Goal: Check status

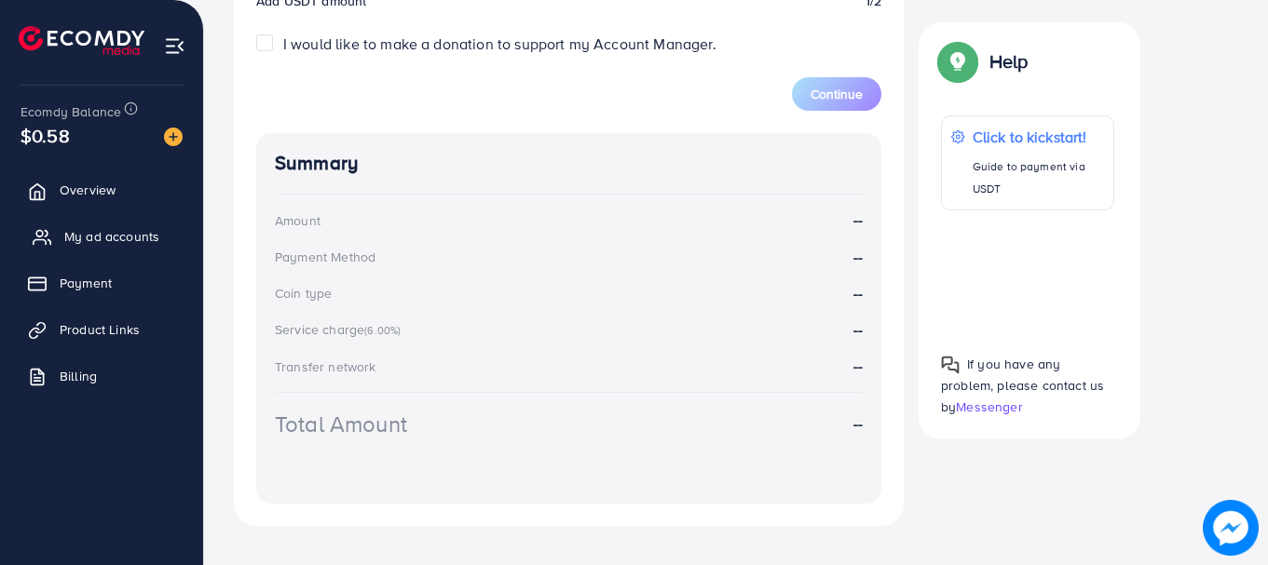
scroll to position [843, 0]
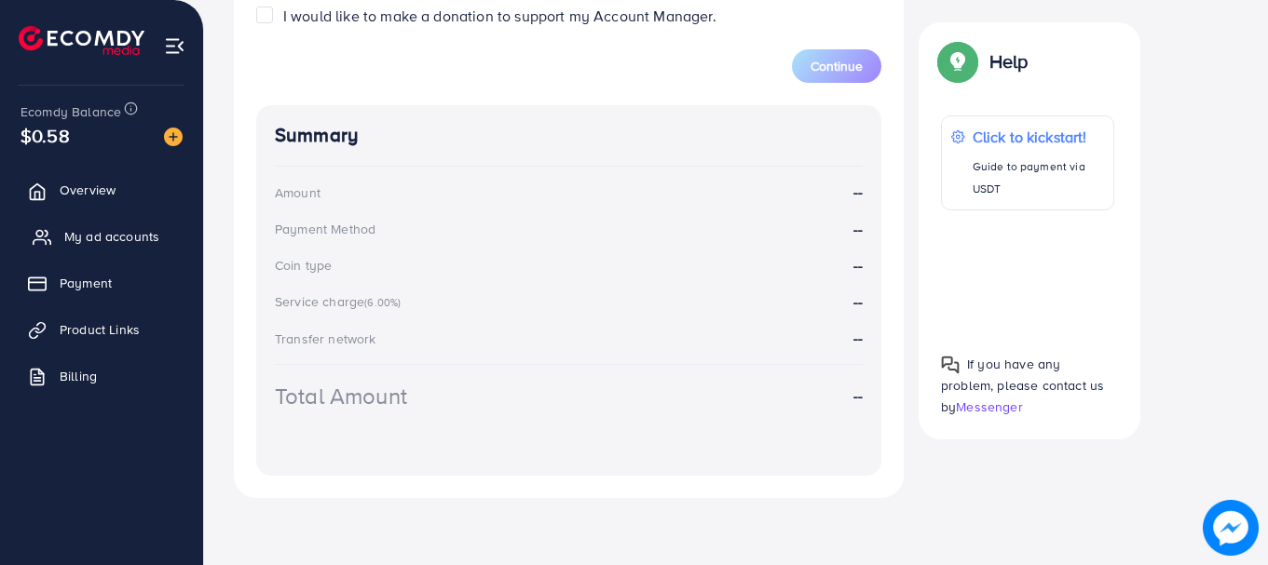
click at [103, 234] on span "My ad accounts" at bounding box center [111, 236] width 95 height 19
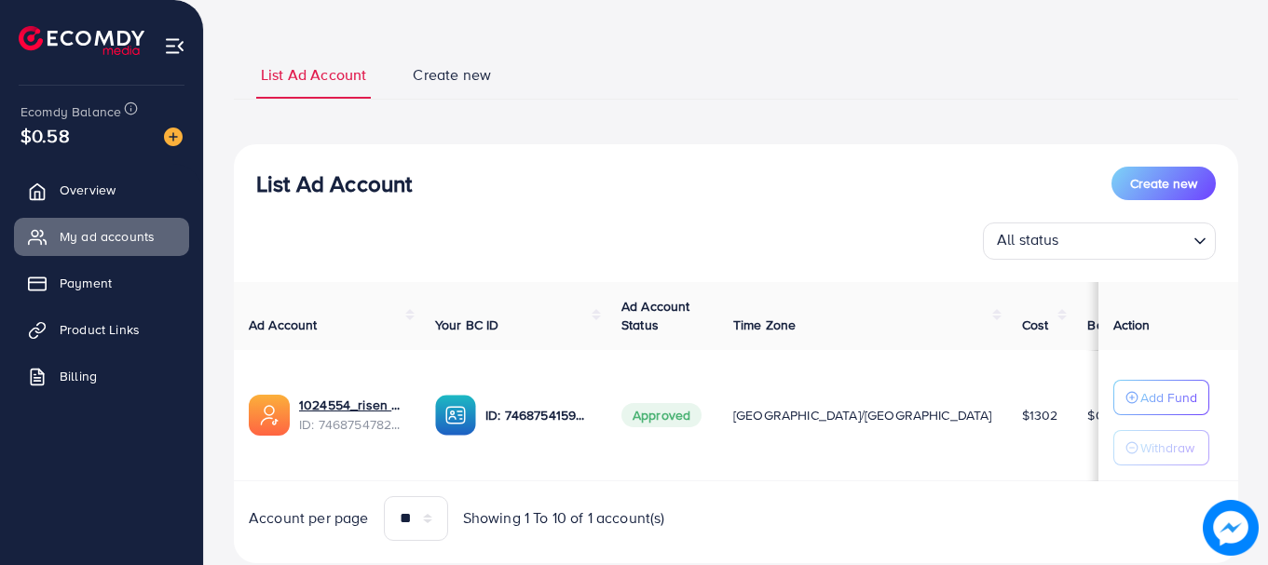
scroll to position [139, 0]
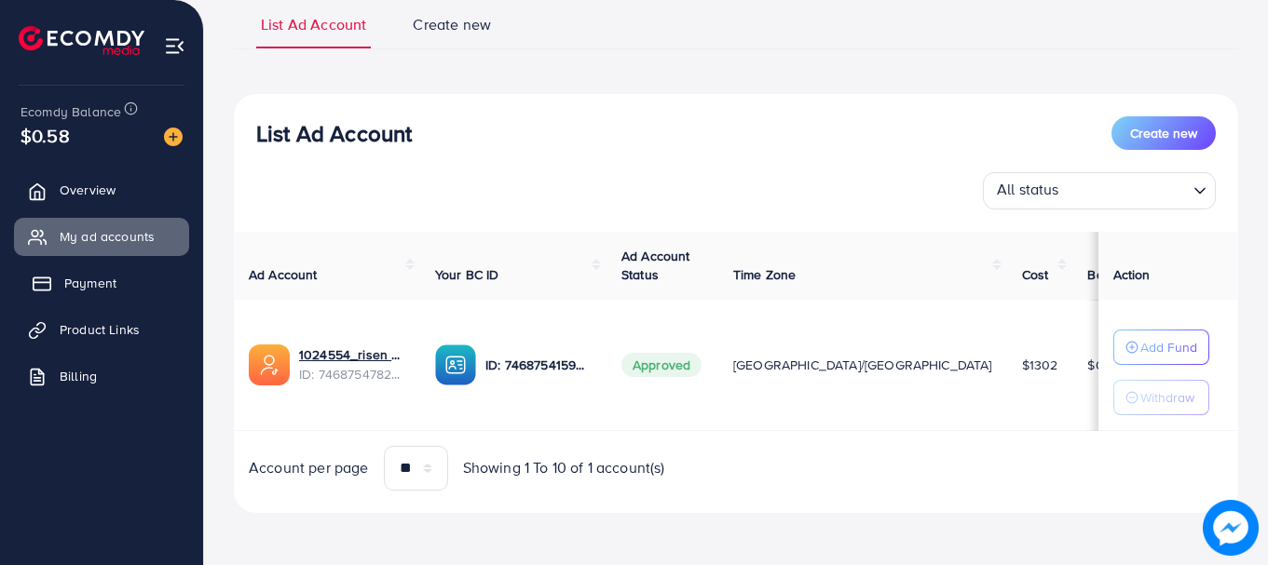
click at [85, 292] on span "Payment" at bounding box center [90, 283] width 52 height 19
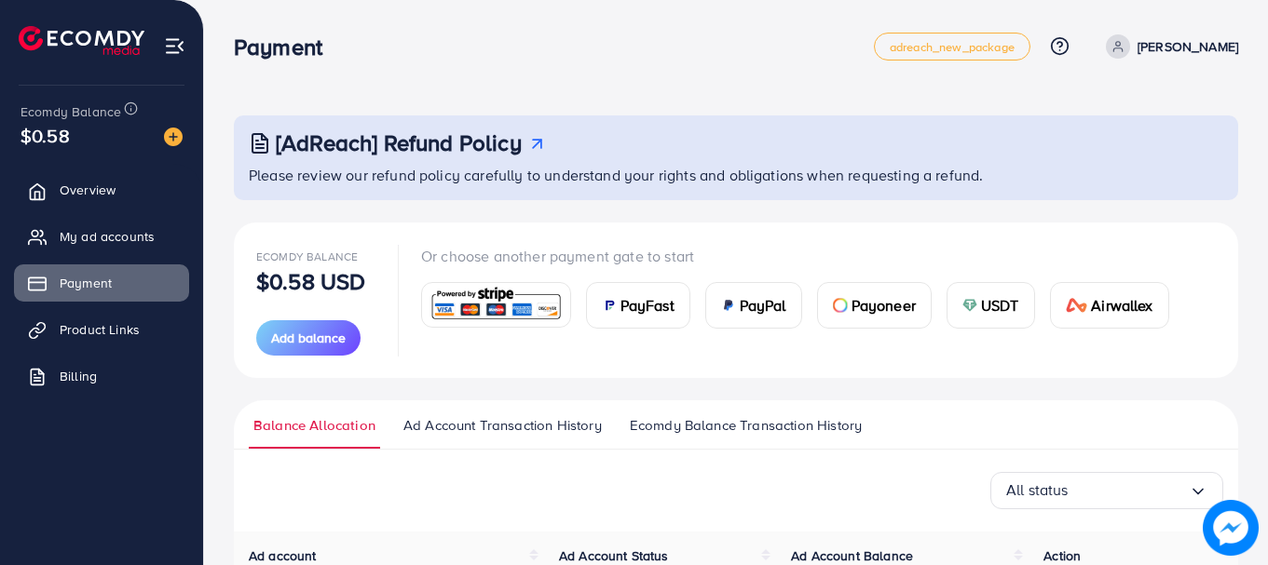
click at [791, 427] on span "Ecomdy Balance Transaction History" at bounding box center [746, 425] width 232 height 20
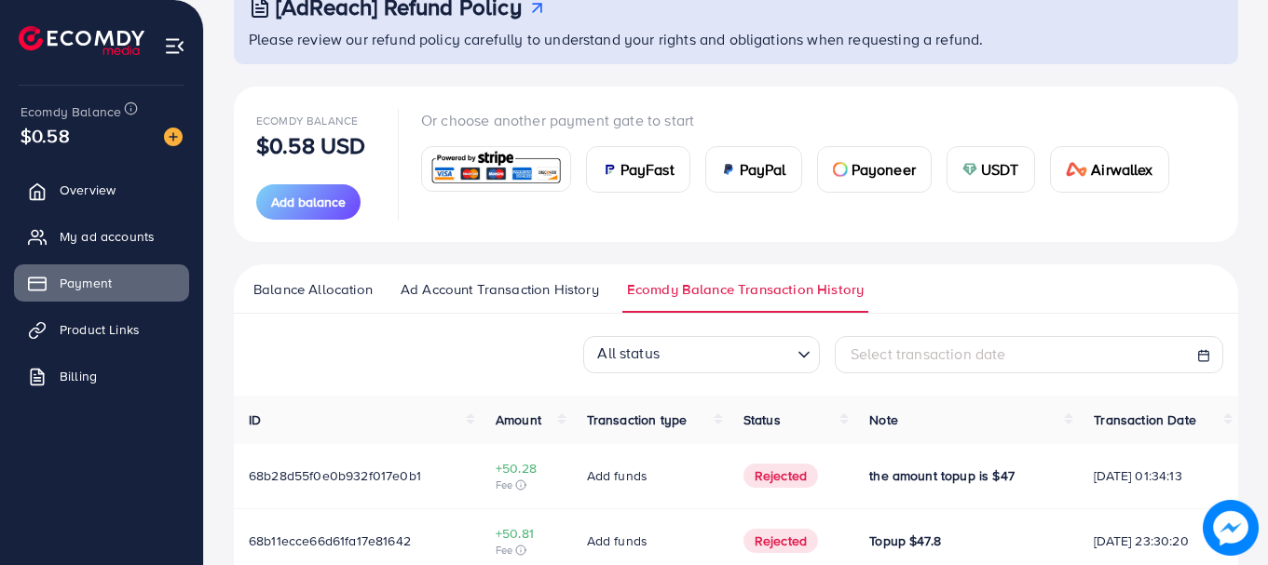
scroll to position [135, 0]
click at [487, 292] on span "Ad Account Transaction History" at bounding box center [500, 290] width 198 height 20
